Goal: Information Seeking & Learning: Learn about a topic

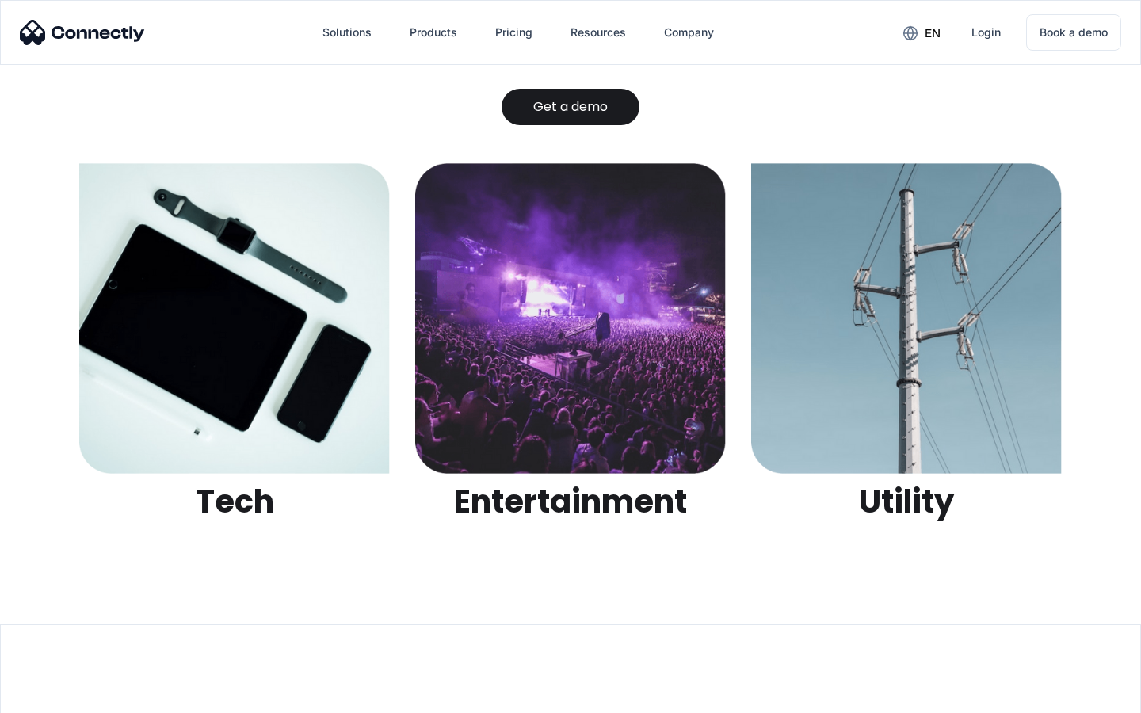
scroll to position [5001, 0]
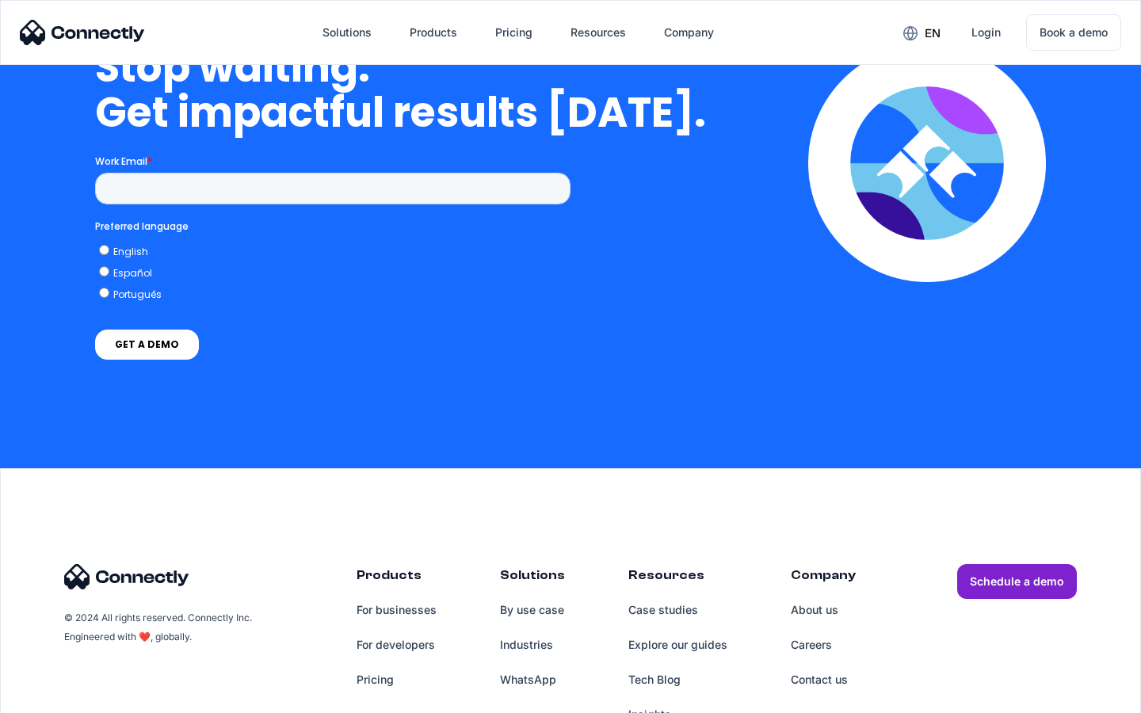
scroll to position [4022, 0]
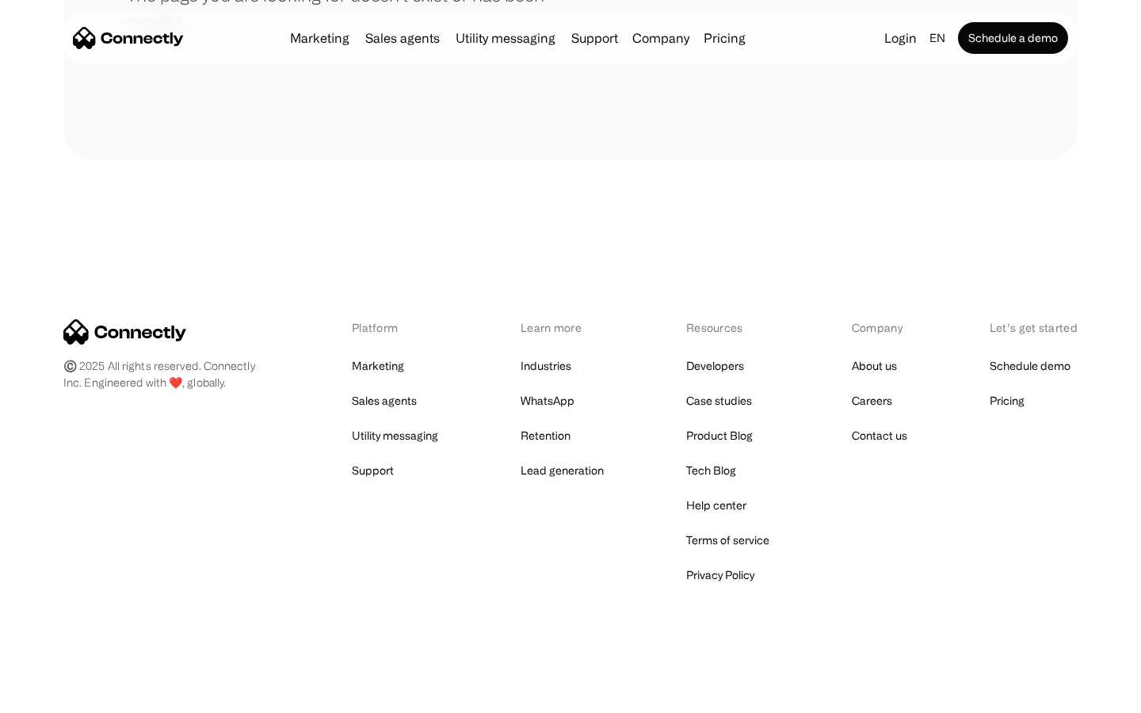
scroll to position [289, 0]
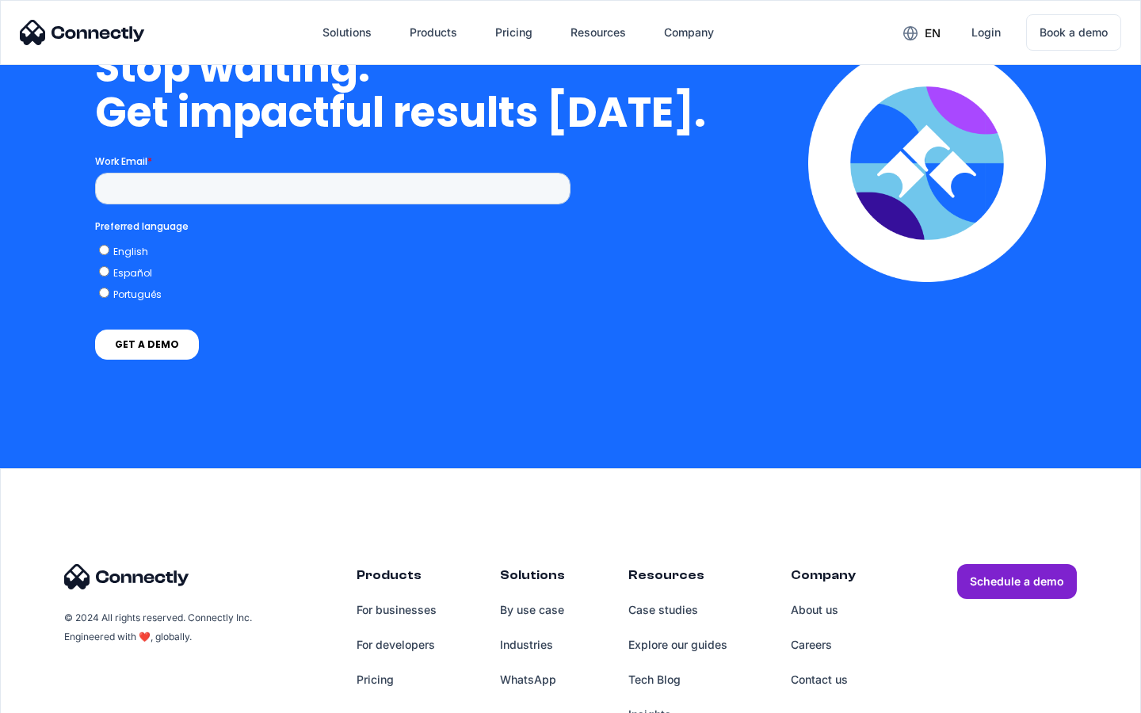
scroll to position [6519, 0]
